Goal: Complete application form

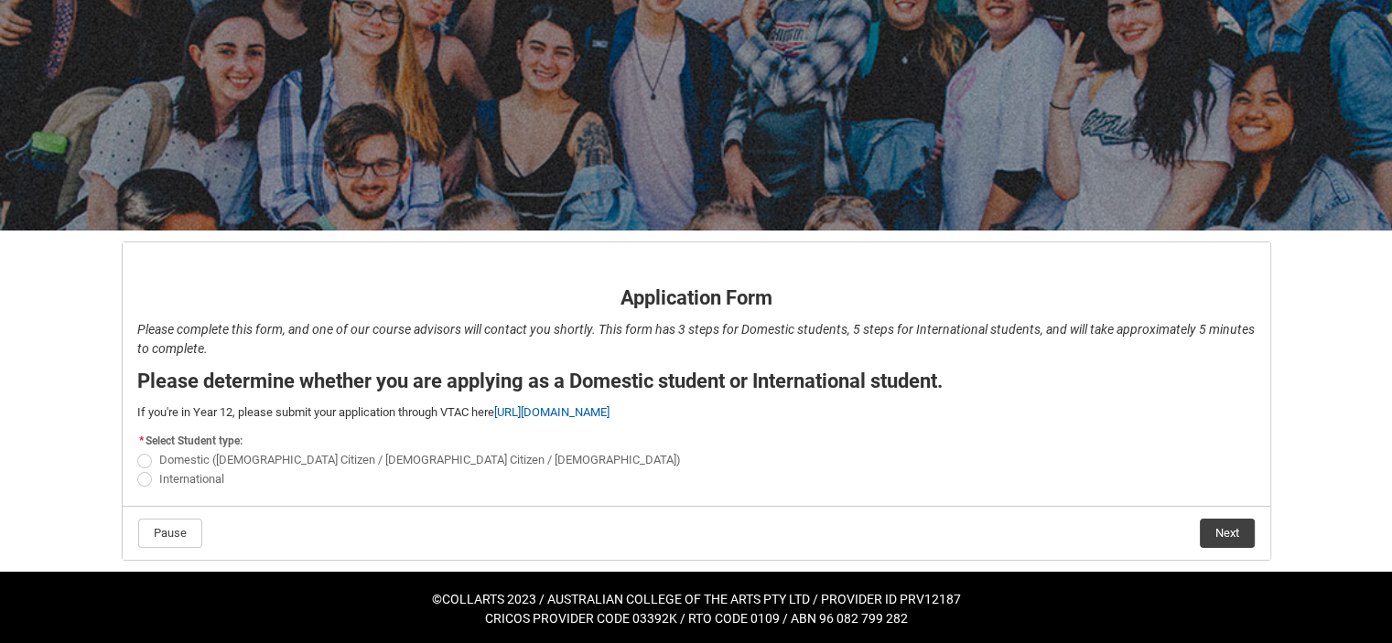
scroll to position [132, 0]
click at [141, 477] on span "REDU_Application_Form_for_Applicant flow" at bounding box center [144, 479] width 15 height 15
click at [137, 469] on input "International" at bounding box center [136, 468] width 1 height 1
radio input "true"
click at [1222, 530] on button "Next" at bounding box center [1227, 533] width 55 height 29
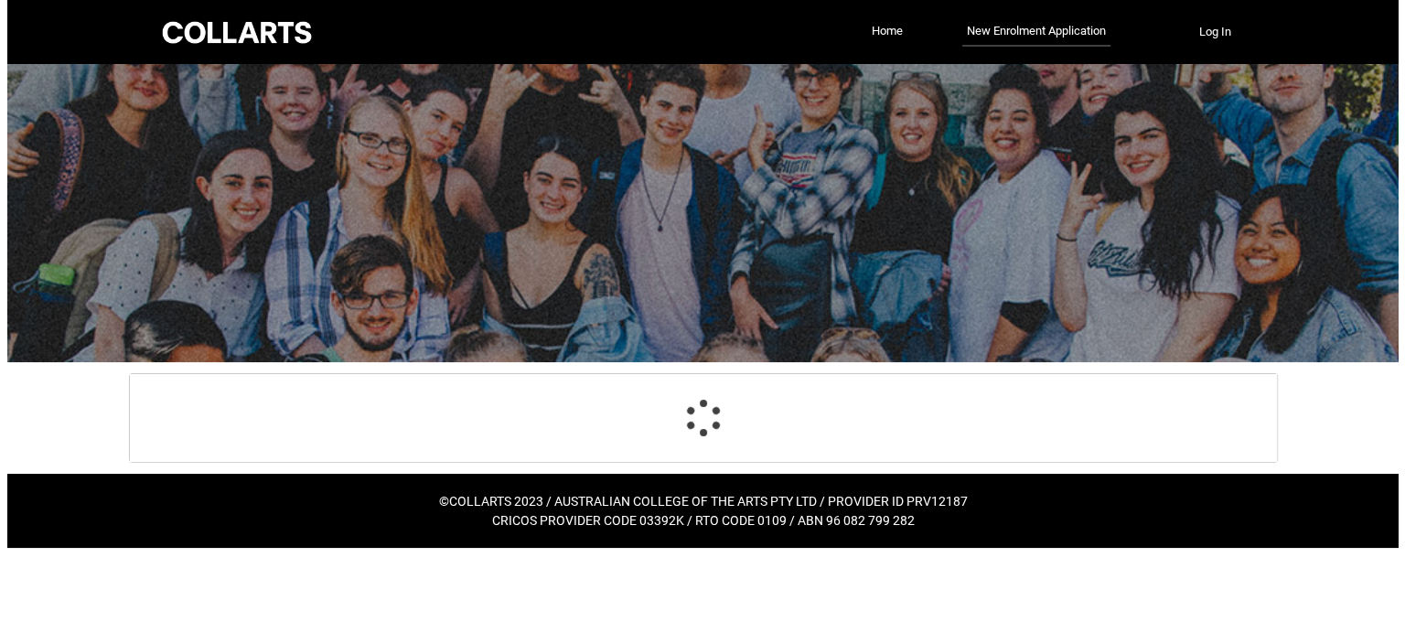
scroll to position [0, 0]
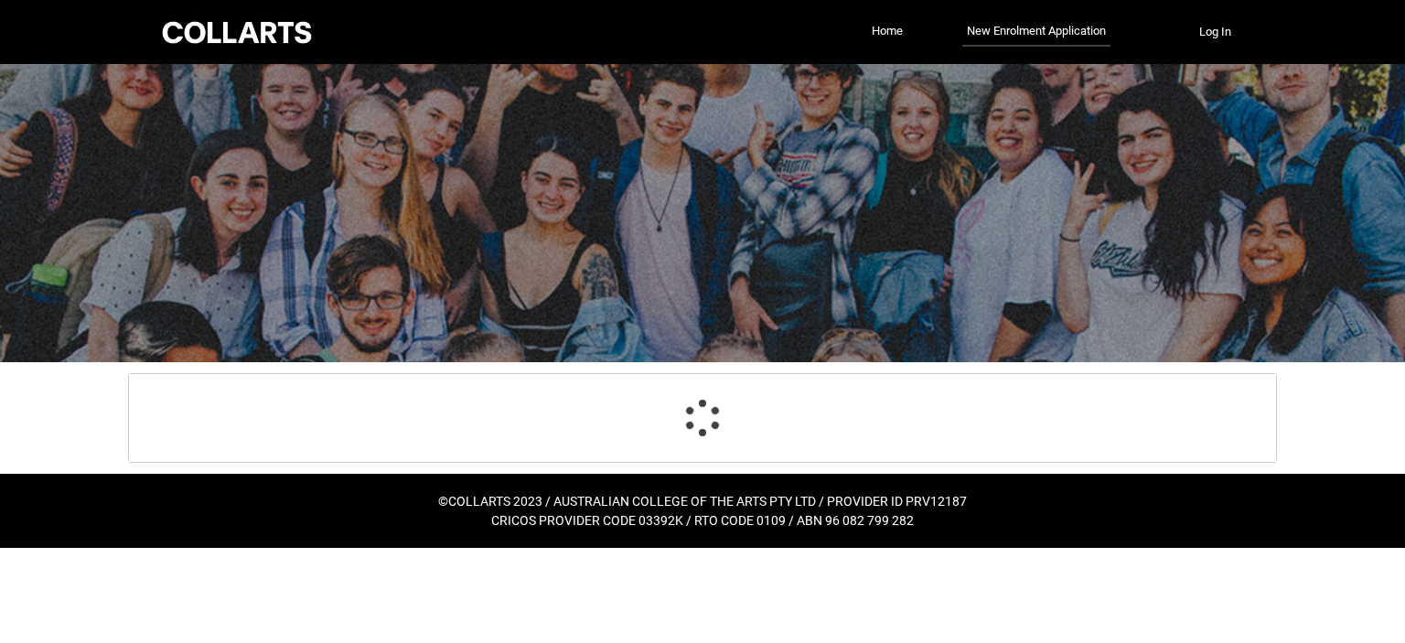
select select "choice_No"
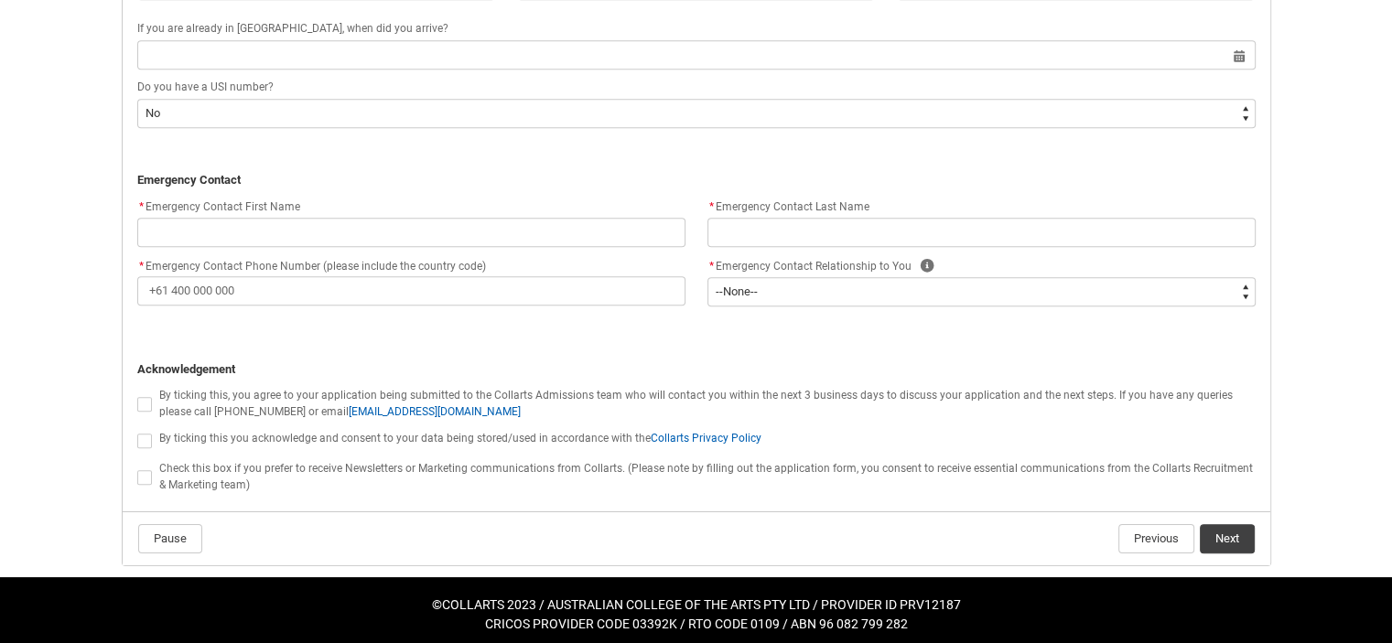
scroll to position [1675, 0]
